Goal: Information Seeking & Learning: Learn about a topic

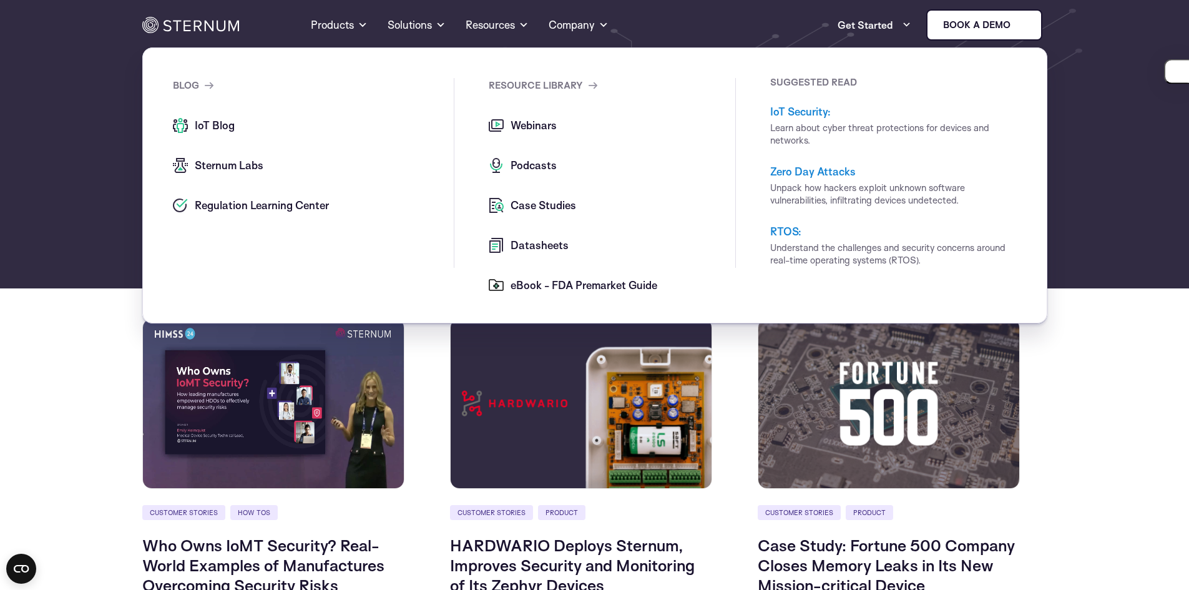
click at [525, 203] on span "Case Studies" at bounding box center [541, 205] width 69 height 15
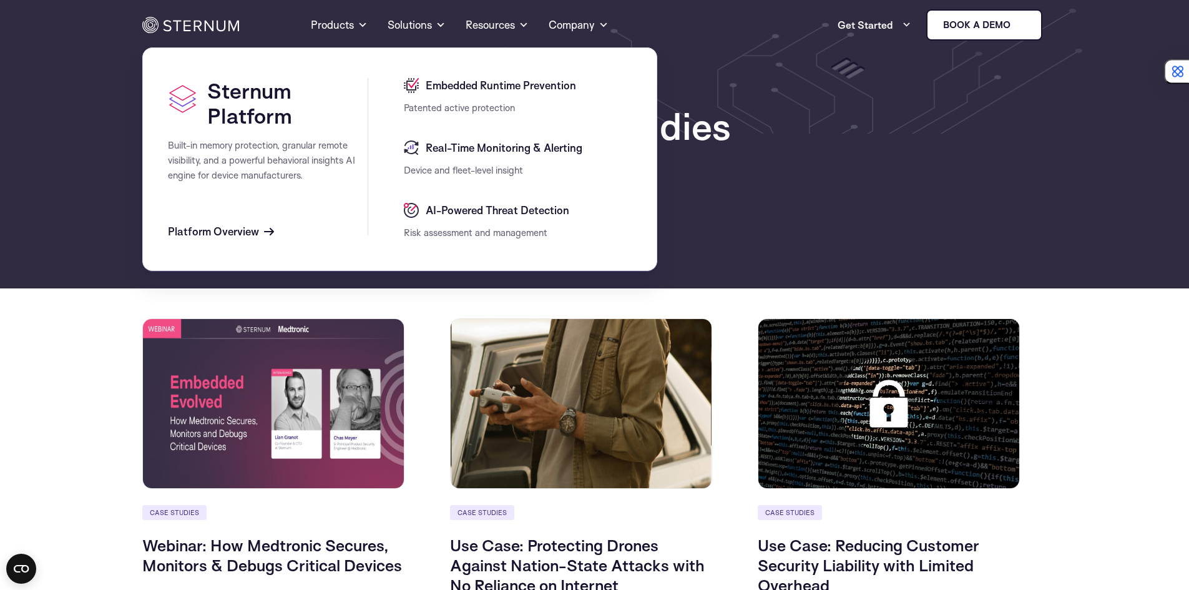
click at [338, 22] on link "Products" at bounding box center [339, 24] width 57 height 45
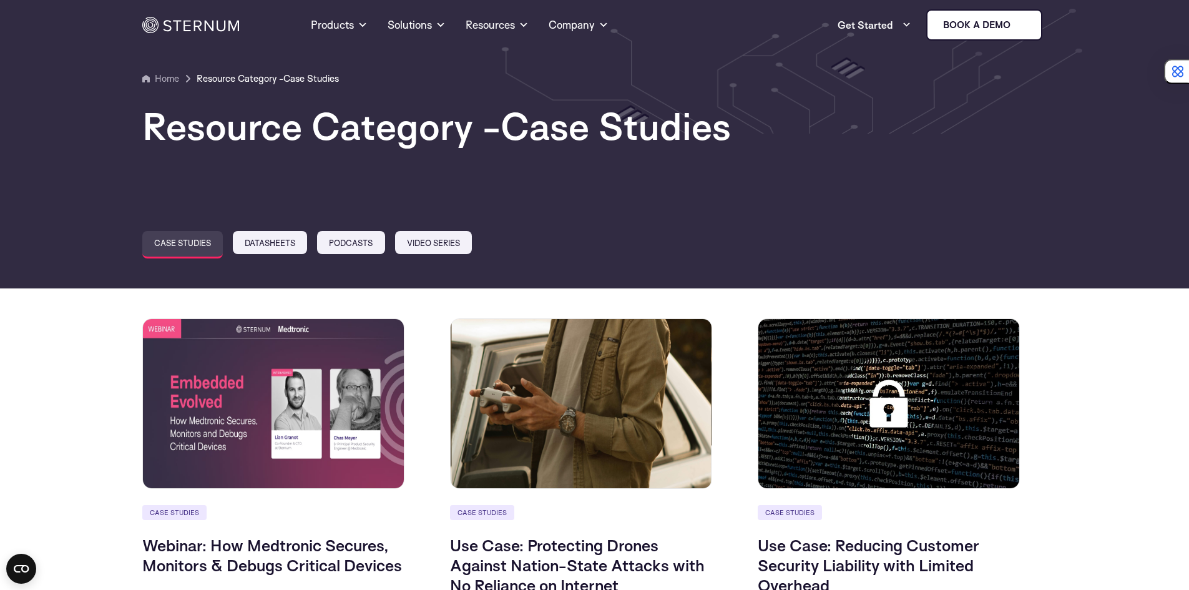
click at [208, 22] on img at bounding box center [190, 25] width 97 height 16
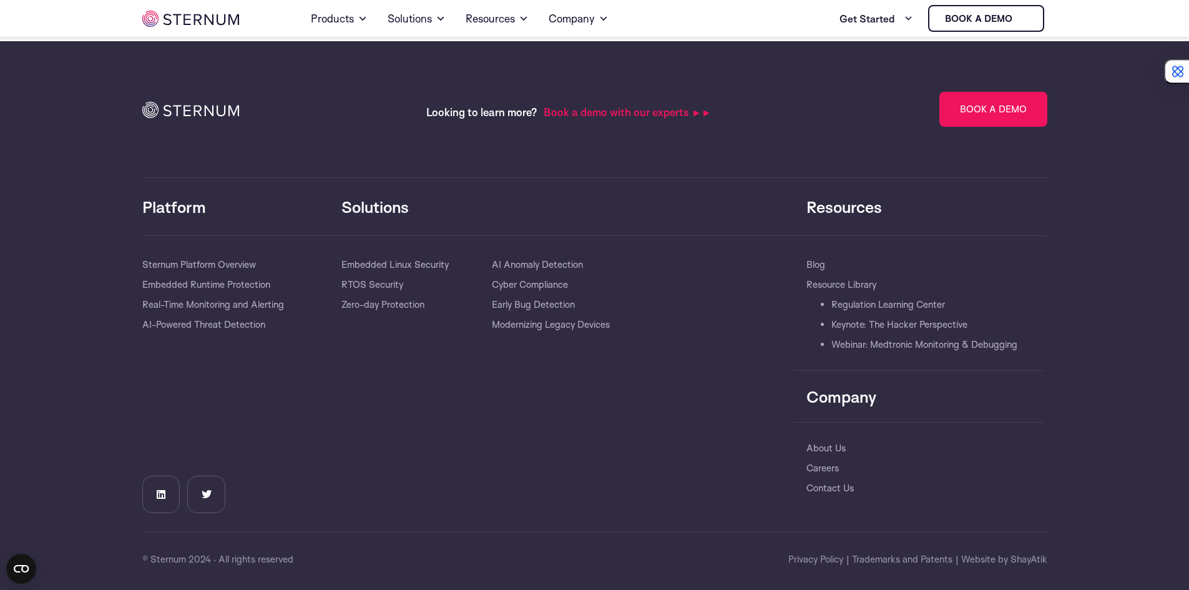
scroll to position [2681, 0]
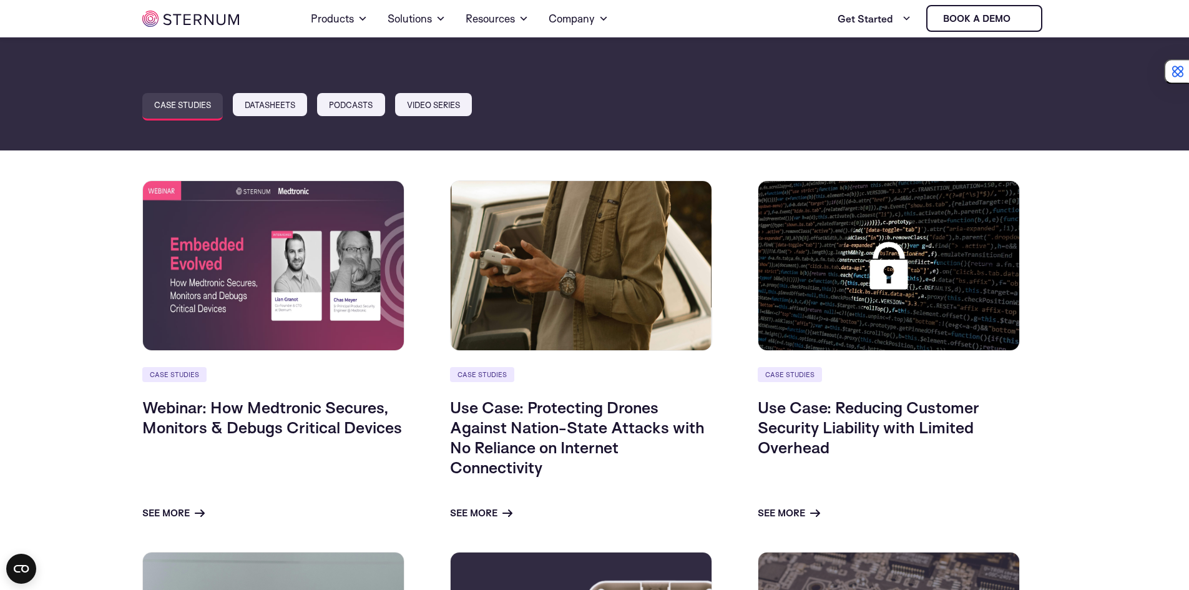
scroll to position [187, 0]
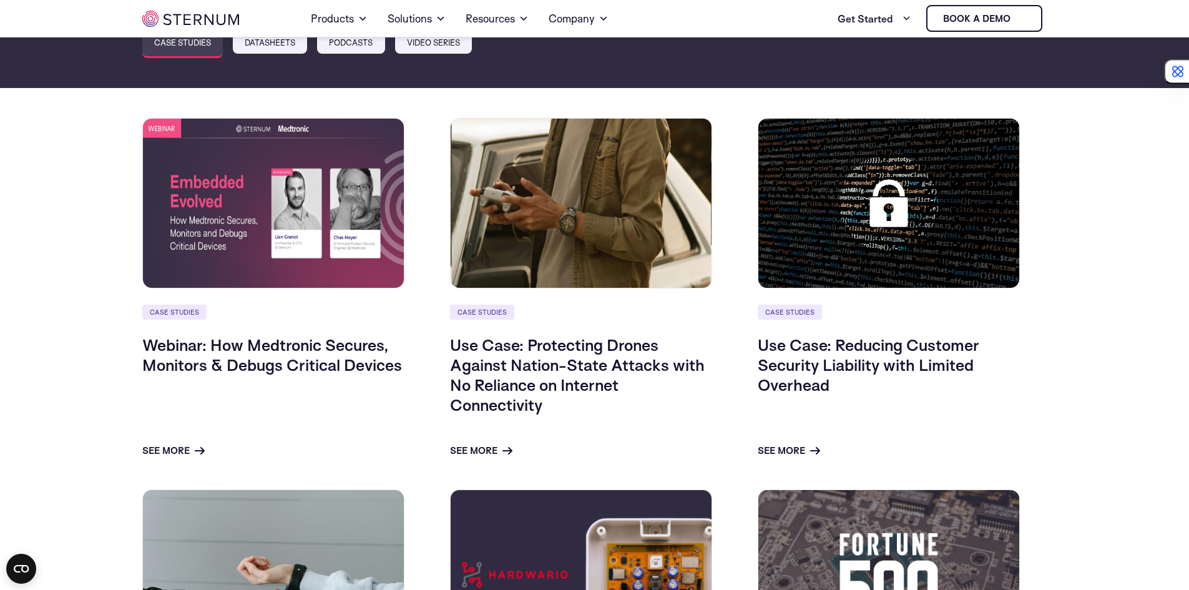
click at [510, 392] on link "Use Case: Protecting Drones Against Nation-State Attacks with No Reliance on In…" at bounding box center [577, 374] width 255 height 80
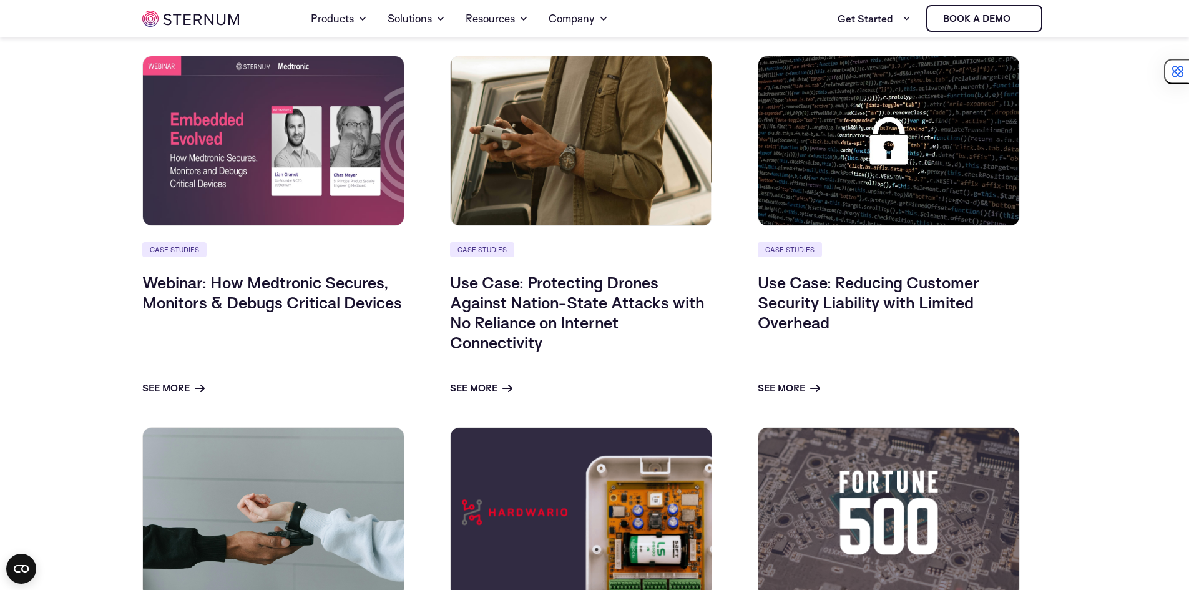
scroll to position [298, 0]
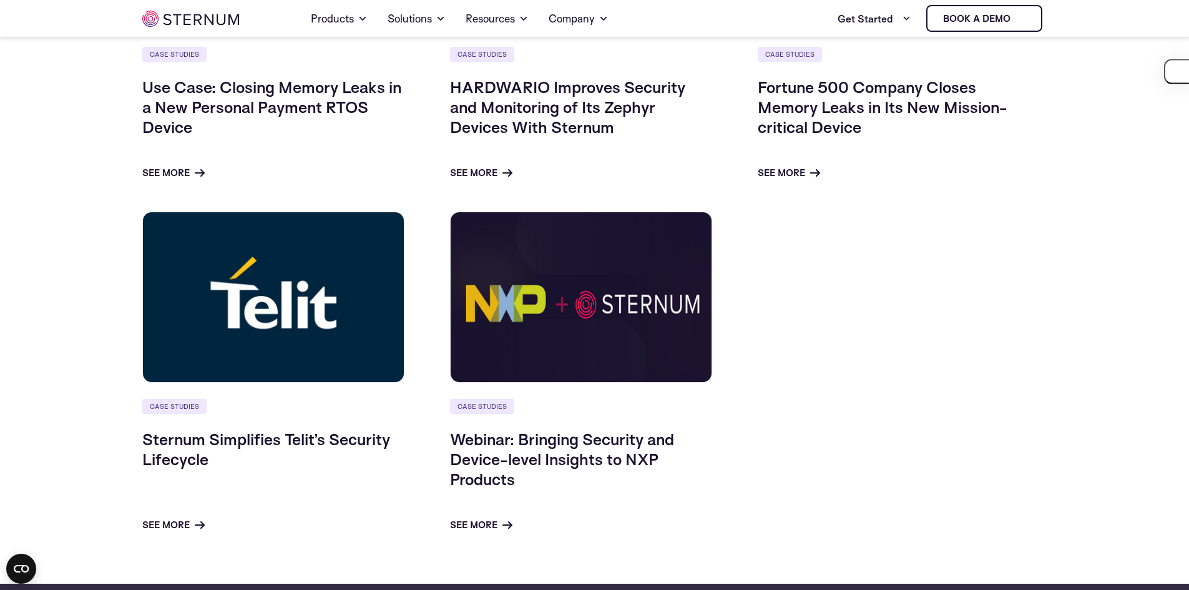
scroll to position [827, 0]
